Goal: Transaction & Acquisition: Book appointment/travel/reservation

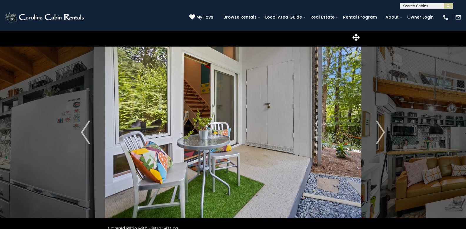
click at [380, 133] on img "Next" at bounding box center [380, 132] width 9 height 24
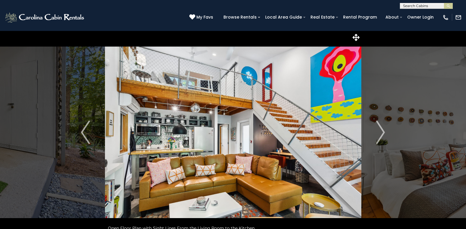
click at [380, 133] on img "Next" at bounding box center [380, 132] width 9 height 24
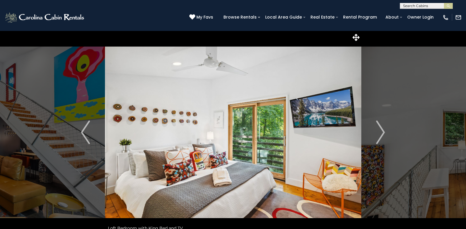
click at [380, 133] on img "Next" at bounding box center [380, 132] width 9 height 24
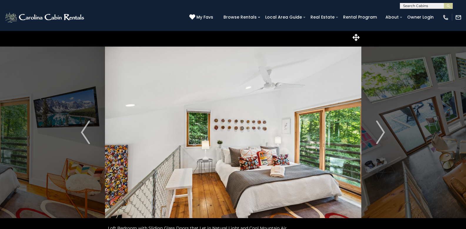
click at [380, 133] on img "Next" at bounding box center [380, 132] width 9 height 24
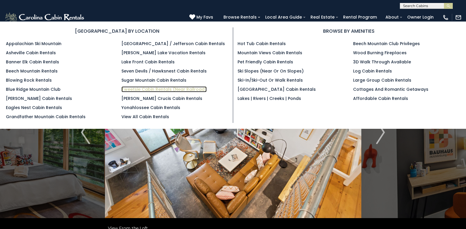
click at [186, 89] on link "Tweetsie Cabin Rentals (Near Railroad)" at bounding box center [163, 89] width 85 height 6
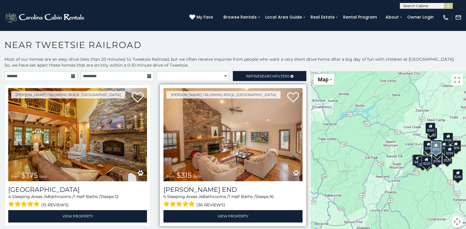
scroll to position [3, 0]
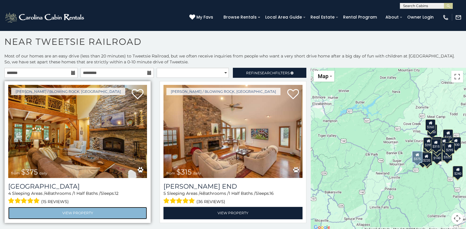
click at [105, 210] on link "View Property" at bounding box center [77, 212] width 139 height 12
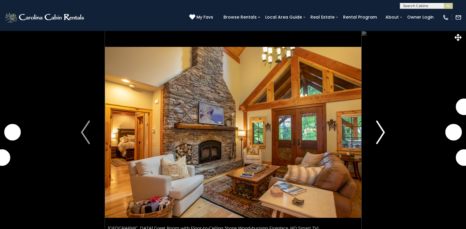
click at [383, 133] on img "Next" at bounding box center [380, 132] width 9 height 24
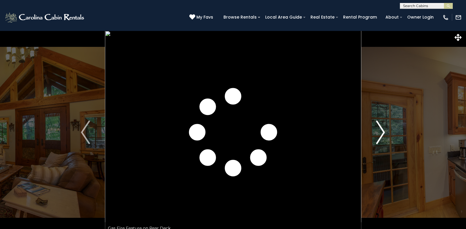
click at [383, 133] on img "Next" at bounding box center [380, 132] width 9 height 24
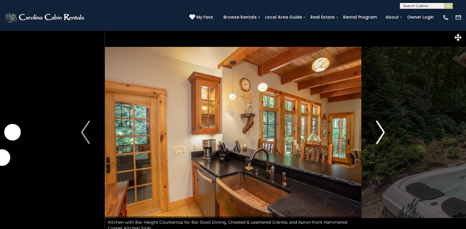
click at [383, 133] on img "Next" at bounding box center [380, 132] width 9 height 24
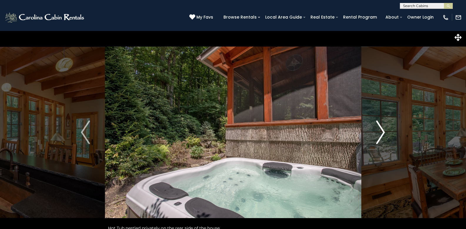
click at [383, 135] on img "Next" at bounding box center [380, 132] width 9 height 24
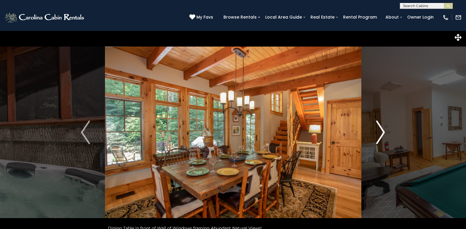
click at [383, 135] on img "Next" at bounding box center [380, 132] width 9 height 24
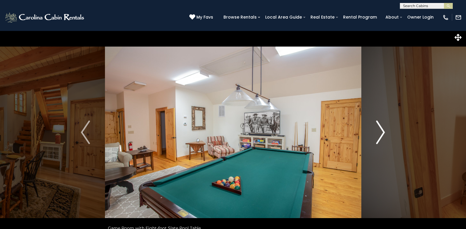
click at [383, 135] on img "Next" at bounding box center [380, 132] width 9 height 24
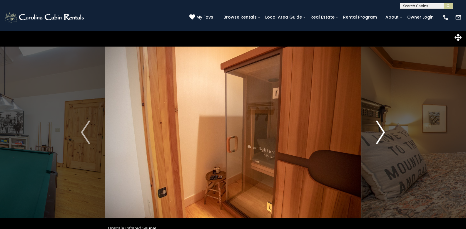
click at [383, 135] on img "Next" at bounding box center [380, 132] width 9 height 24
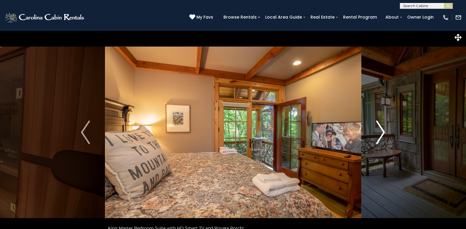
click at [383, 135] on img "Next" at bounding box center [380, 132] width 9 height 24
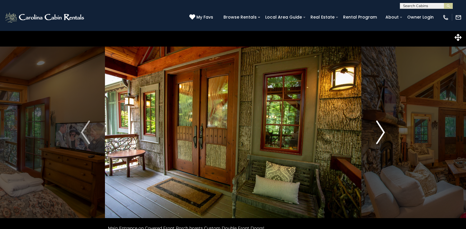
click at [383, 135] on img "Next" at bounding box center [380, 132] width 9 height 24
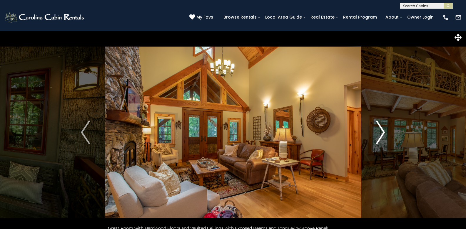
click at [383, 135] on img "Next" at bounding box center [380, 132] width 9 height 24
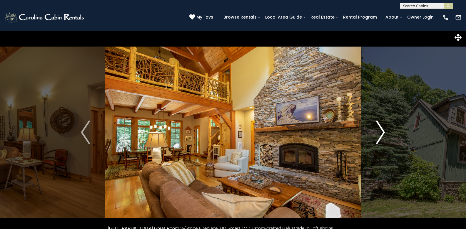
click at [383, 135] on img "Next" at bounding box center [380, 132] width 9 height 24
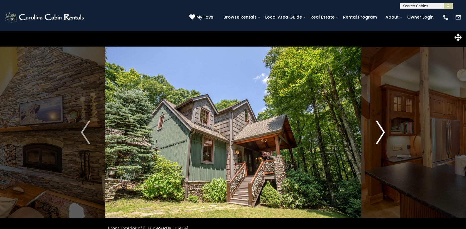
click at [383, 135] on img "Next" at bounding box center [380, 132] width 9 height 24
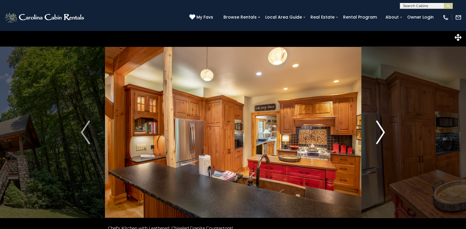
click at [383, 135] on img "Next" at bounding box center [380, 132] width 9 height 24
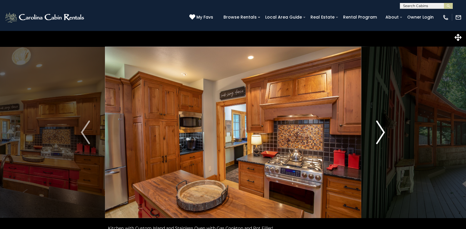
click at [383, 135] on img "Next" at bounding box center [380, 132] width 9 height 24
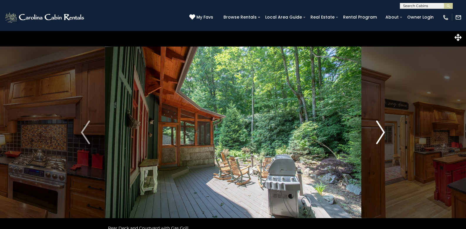
click at [383, 135] on img "Next" at bounding box center [380, 132] width 9 height 24
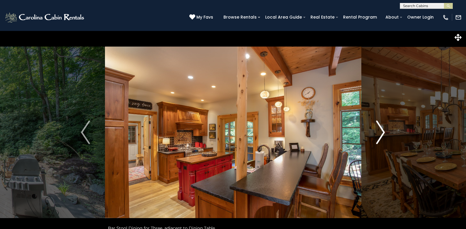
click at [383, 135] on img "Next" at bounding box center [380, 132] width 9 height 24
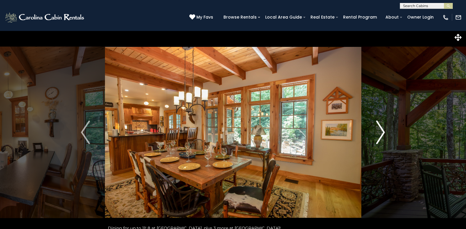
click at [383, 135] on img "Next" at bounding box center [380, 132] width 9 height 24
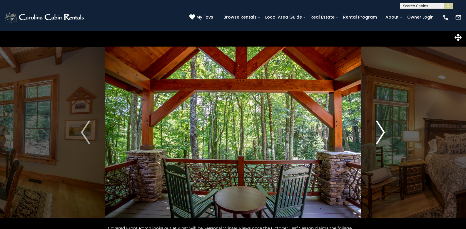
click at [383, 135] on img "Next" at bounding box center [380, 132] width 9 height 24
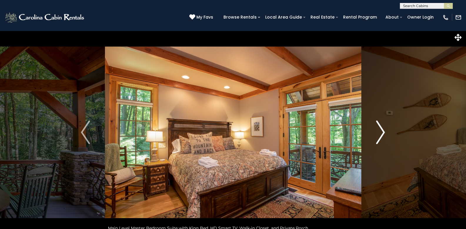
click at [383, 135] on img "Next" at bounding box center [380, 132] width 9 height 24
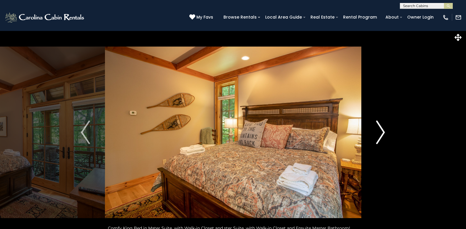
click at [383, 135] on img "Next" at bounding box center [380, 132] width 9 height 24
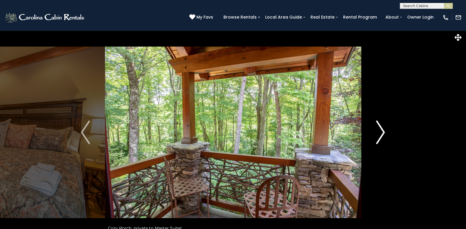
click at [383, 135] on img "Next" at bounding box center [380, 132] width 9 height 24
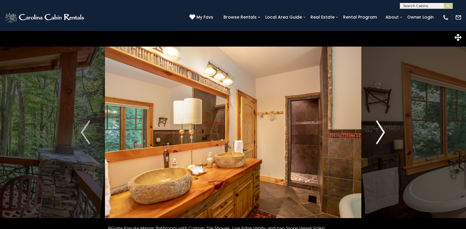
click at [383, 135] on img "Next" at bounding box center [380, 132] width 9 height 24
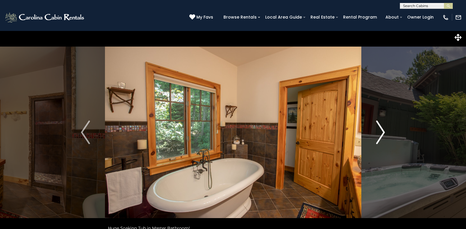
click at [383, 135] on img "Next" at bounding box center [380, 132] width 9 height 24
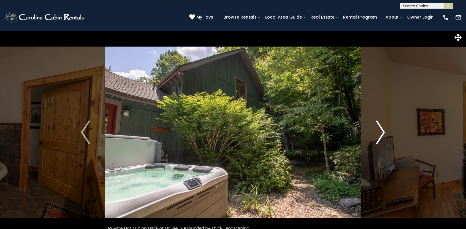
click at [383, 135] on img "Next" at bounding box center [380, 132] width 9 height 24
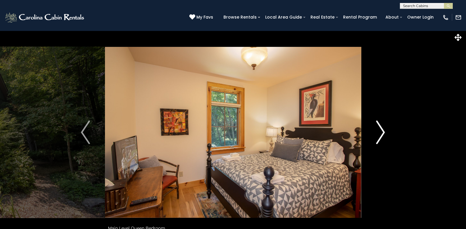
click at [383, 135] on img "Next" at bounding box center [380, 132] width 9 height 24
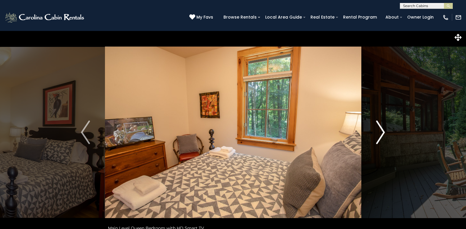
click at [383, 135] on img "Next" at bounding box center [380, 132] width 9 height 24
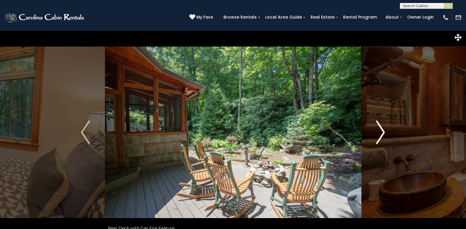
click at [383, 135] on img "Next" at bounding box center [380, 132] width 9 height 24
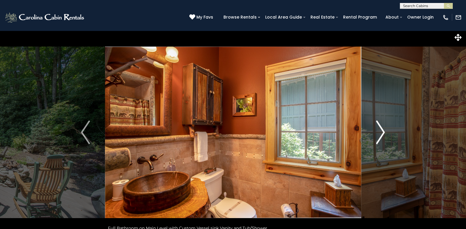
click at [383, 135] on img "Next" at bounding box center [380, 132] width 9 height 24
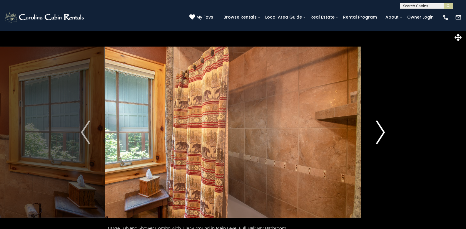
click at [383, 135] on img "Next" at bounding box center [380, 132] width 9 height 24
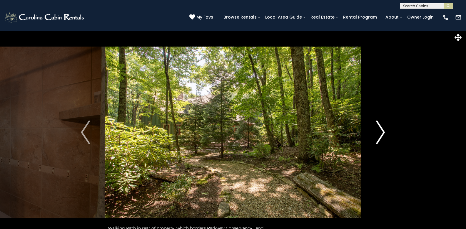
click at [383, 135] on img "Next" at bounding box center [380, 132] width 9 height 24
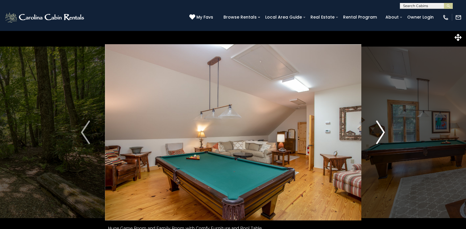
click at [383, 135] on img "Next" at bounding box center [380, 132] width 9 height 24
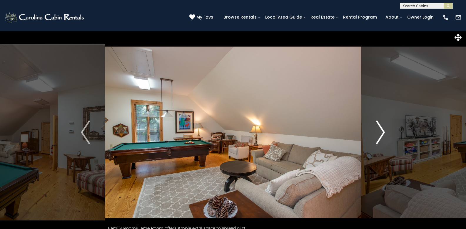
click at [383, 135] on img "Next" at bounding box center [380, 132] width 9 height 24
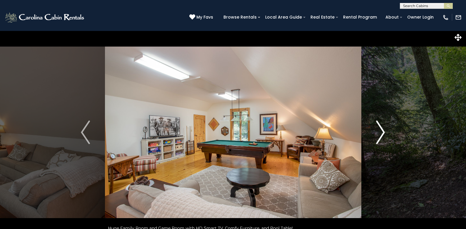
click at [383, 135] on img "Next" at bounding box center [380, 132] width 9 height 24
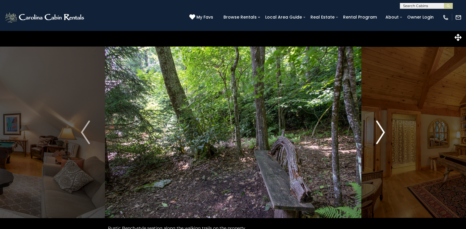
click at [383, 135] on img "Next" at bounding box center [380, 132] width 9 height 24
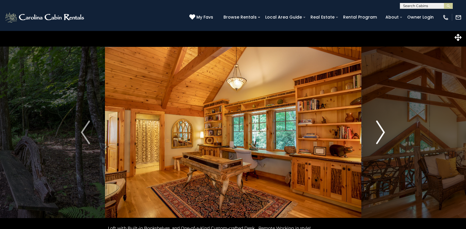
click at [383, 135] on img "Next" at bounding box center [380, 132] width 9 height 24
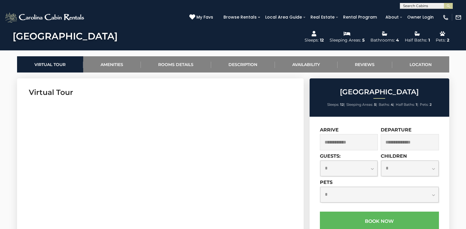
scroll to position [261, 0]
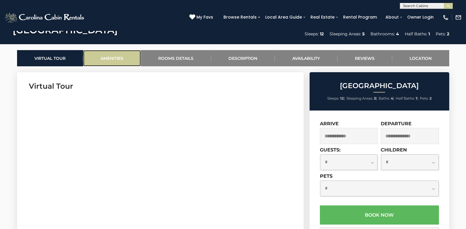
click at [113, 56] on link "Amenities" at bounding box center [112, 58] width 58 height 16
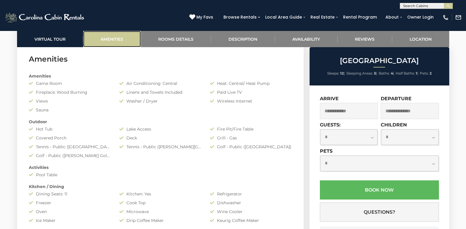
scroll to position [468, 0]
click at [361, 114] on input "text" at bounding box center [349, 111] width 58 height 16
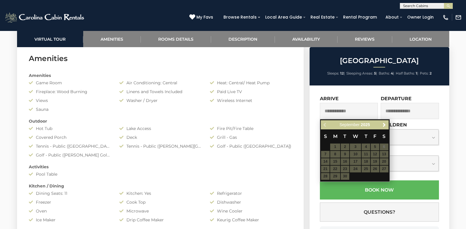
click at [380, 124] on div "Previous Next September 2025" at bounding box center [355, 124] width 68 height 9
click at [382, 123] on span "Next" at bounding box center [384, 124] width 5 height 5
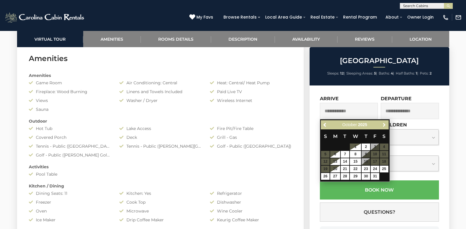
drag, startPoint x: 381, startPoint y: 121, endPoint x: 360, endPoint y: 113, distance: 22.9
click at [360, 113] on input "text" at bounding box center [349, 111] width 58 height 16
click at [383, 125] on span "Next" at bounding box center [384, 124] width 5 height 5
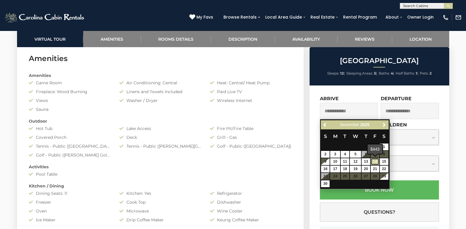
click at [377, 161] on link "14" at bounding box center [375, 161] width 9 height 7
type input "**********"
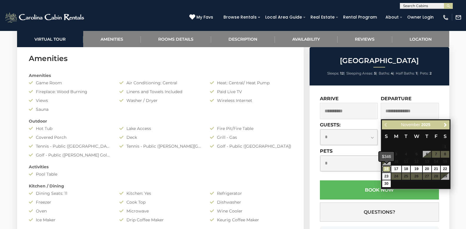
click at [386, 168] on link "16" at bounding box center [386, 168] width 9 height 7
type input "**********"
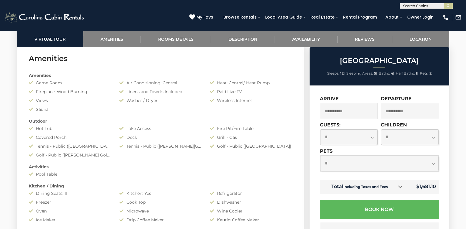
click at [373, 139] on select "**********" at bounding box center [349, 137] width 58 height 16
select select "**"
click at [320, 129] on select "**********" at bounding box center [349, 137] width 58 height 16
click at [433, 139] on select "**********" at bounding box center [410, 137] width 58 height 16
select select "*"
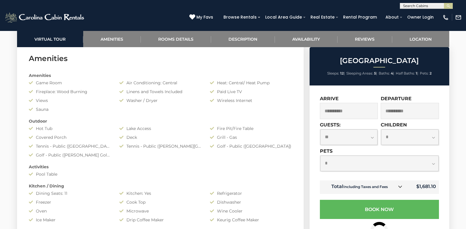
click at [381, 145] on select "**********" at bounding box center [410, 137] width 58 height 16
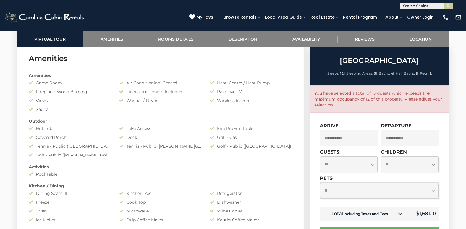
click at [371, 165] on select "**********" at bounding box center [349, 164] width 58 height 16
select select "*"
click at [320, 156] on select "**********" at bounding box center [349, 164] width 58 height 16
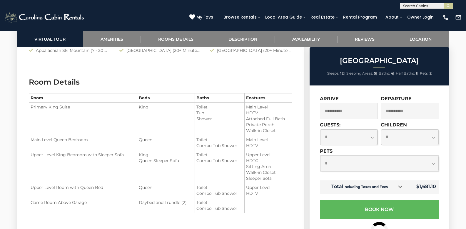
scroll to position [731, 0]
